Goal: Check status: Check status

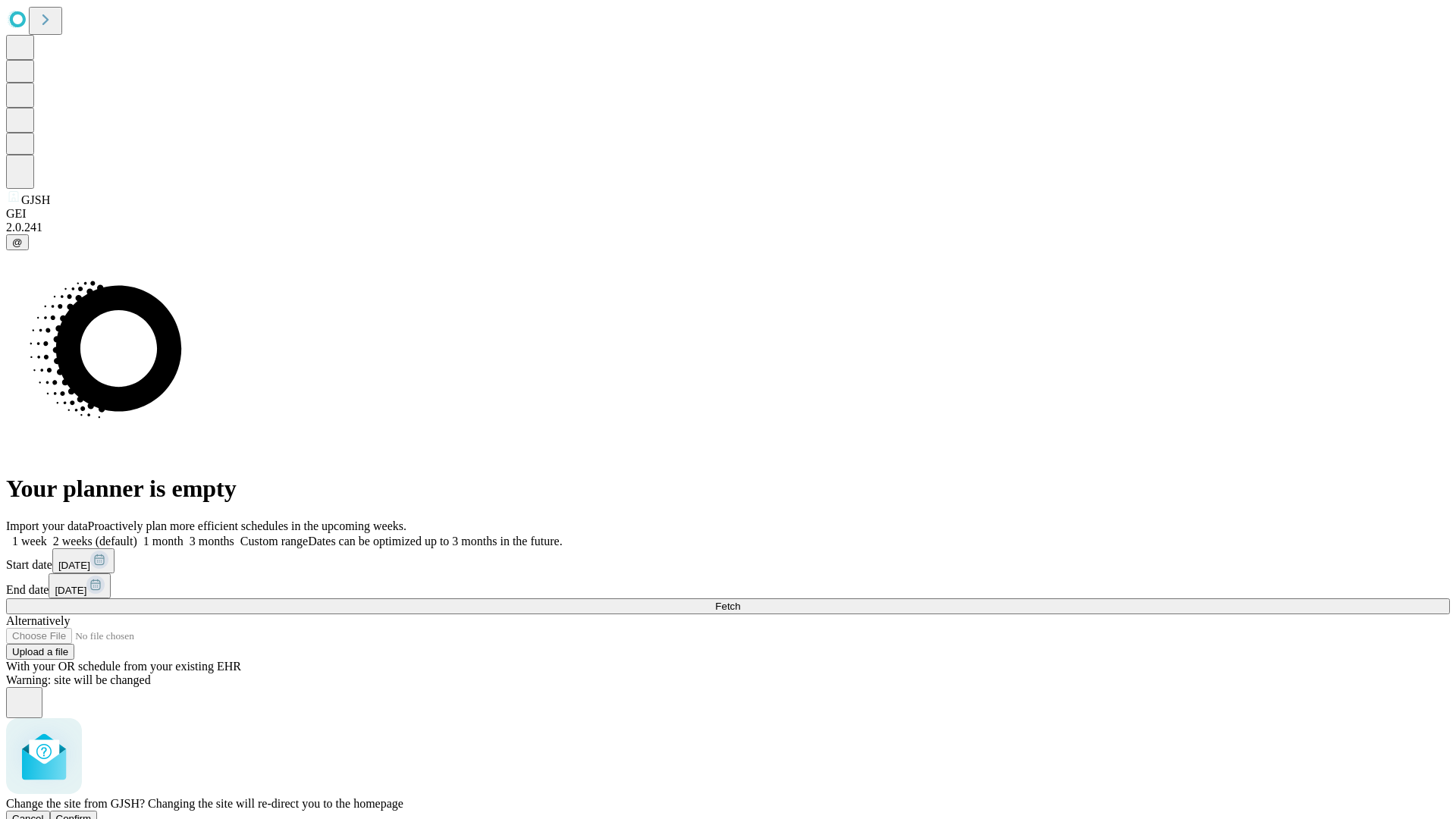
click at [92, 813] on span "Confirm" at bounding box center [73, 819] width 35 height 12
click at [183, 534] on label "1 month" at bounding box center [160, 541] width 46 height 13
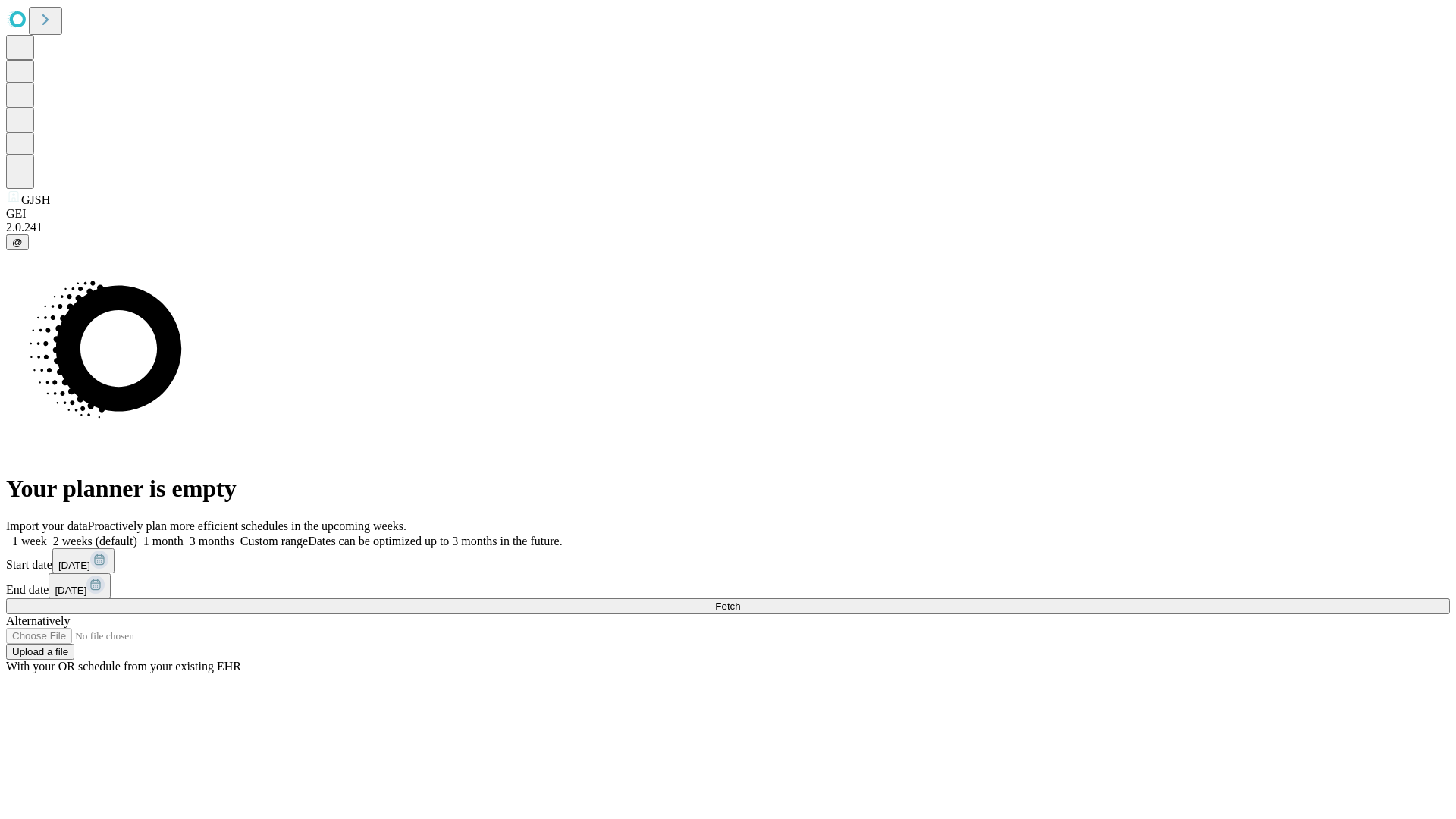
click at [740, 601] on span "Fetch" at bounding box center [728, 607] width 25 height 12
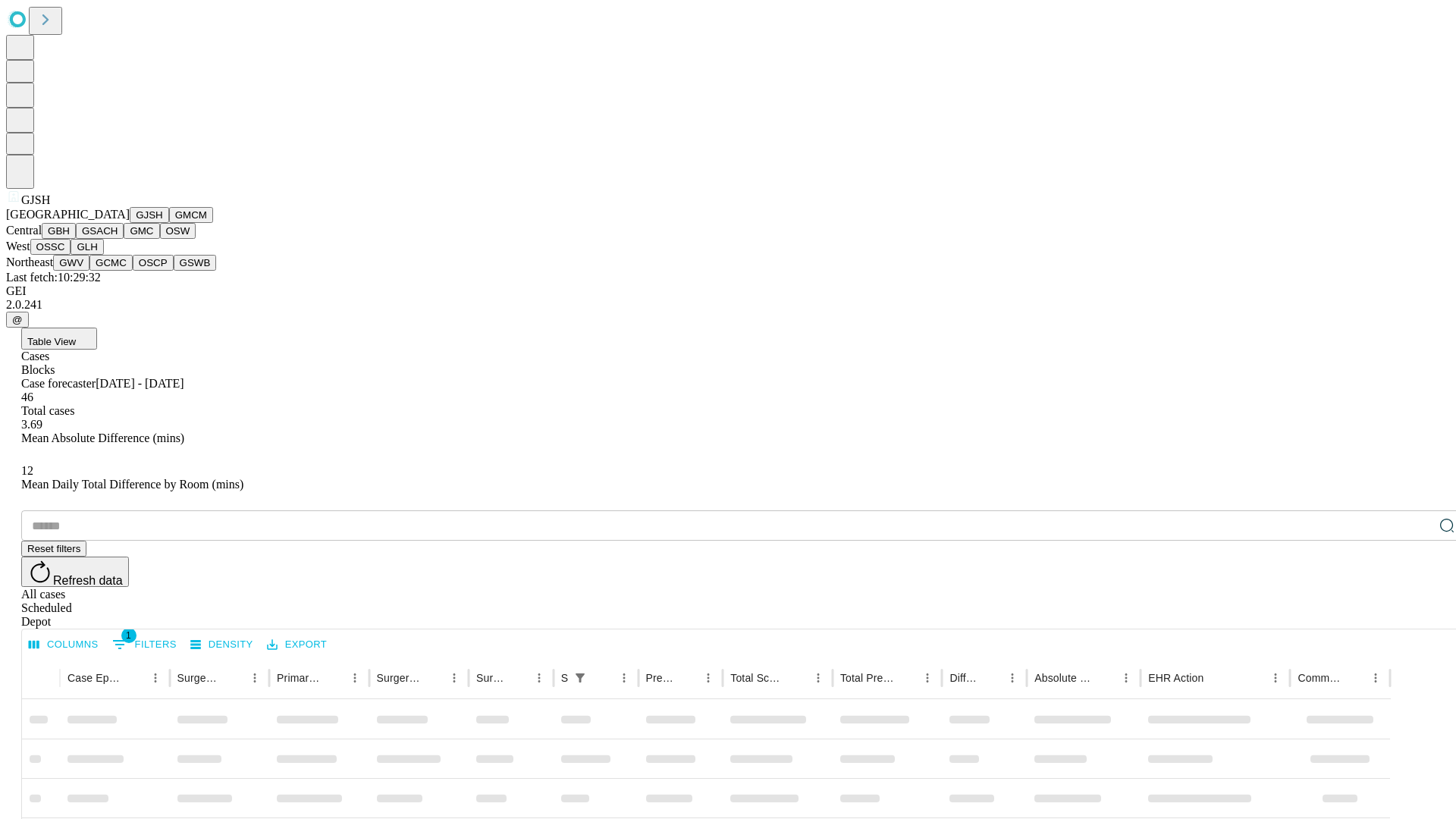
click at [169, 223] on button "GMCM" at bounding box center [192, 215] width 44 height 16
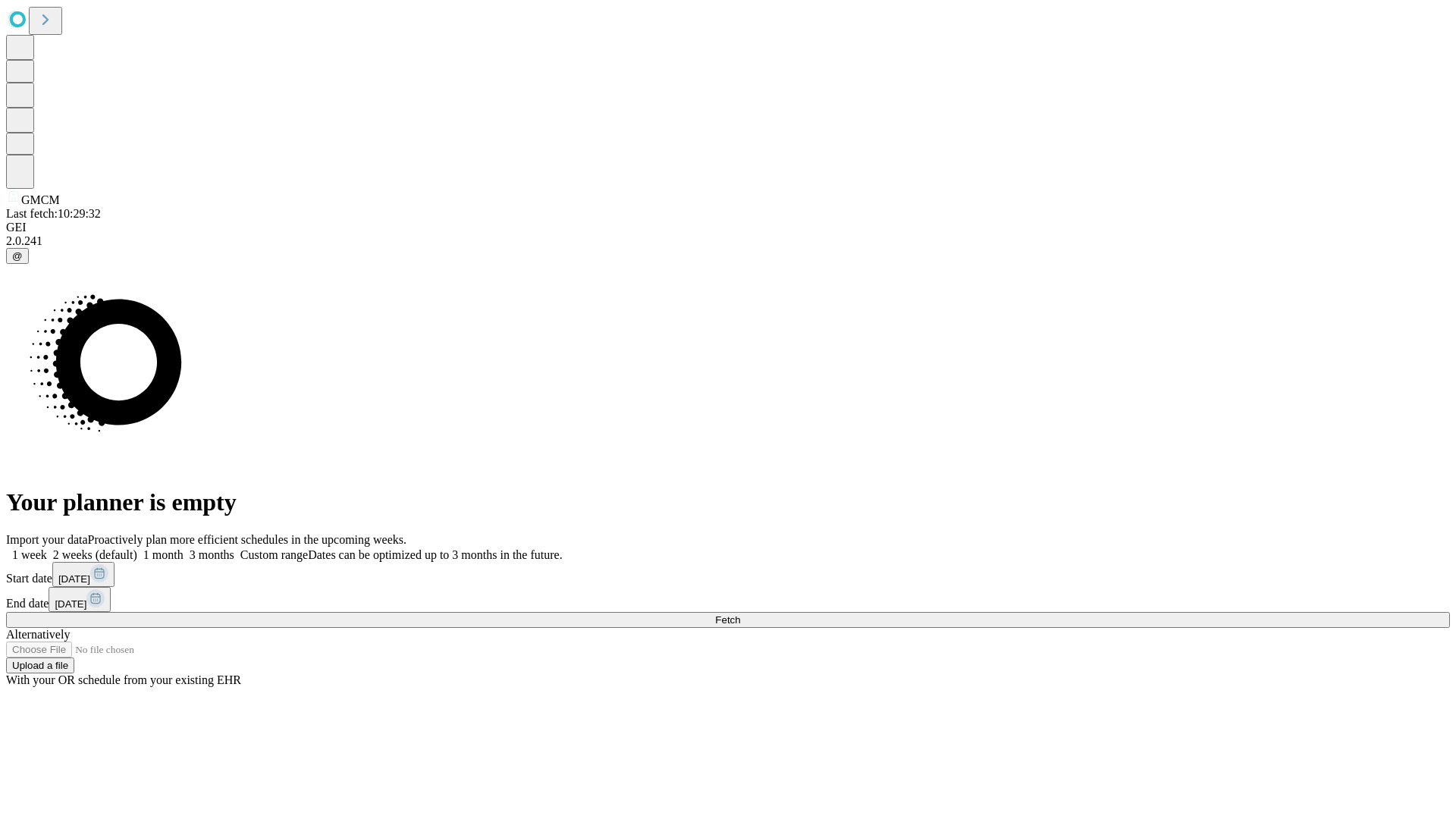
click at [183, 548] on label "1 month" at bounding box center [160, 555] width 46 height 13
click at [740, 614] on span "Fetch" at bounding box center [728, 620] width 25 height 12
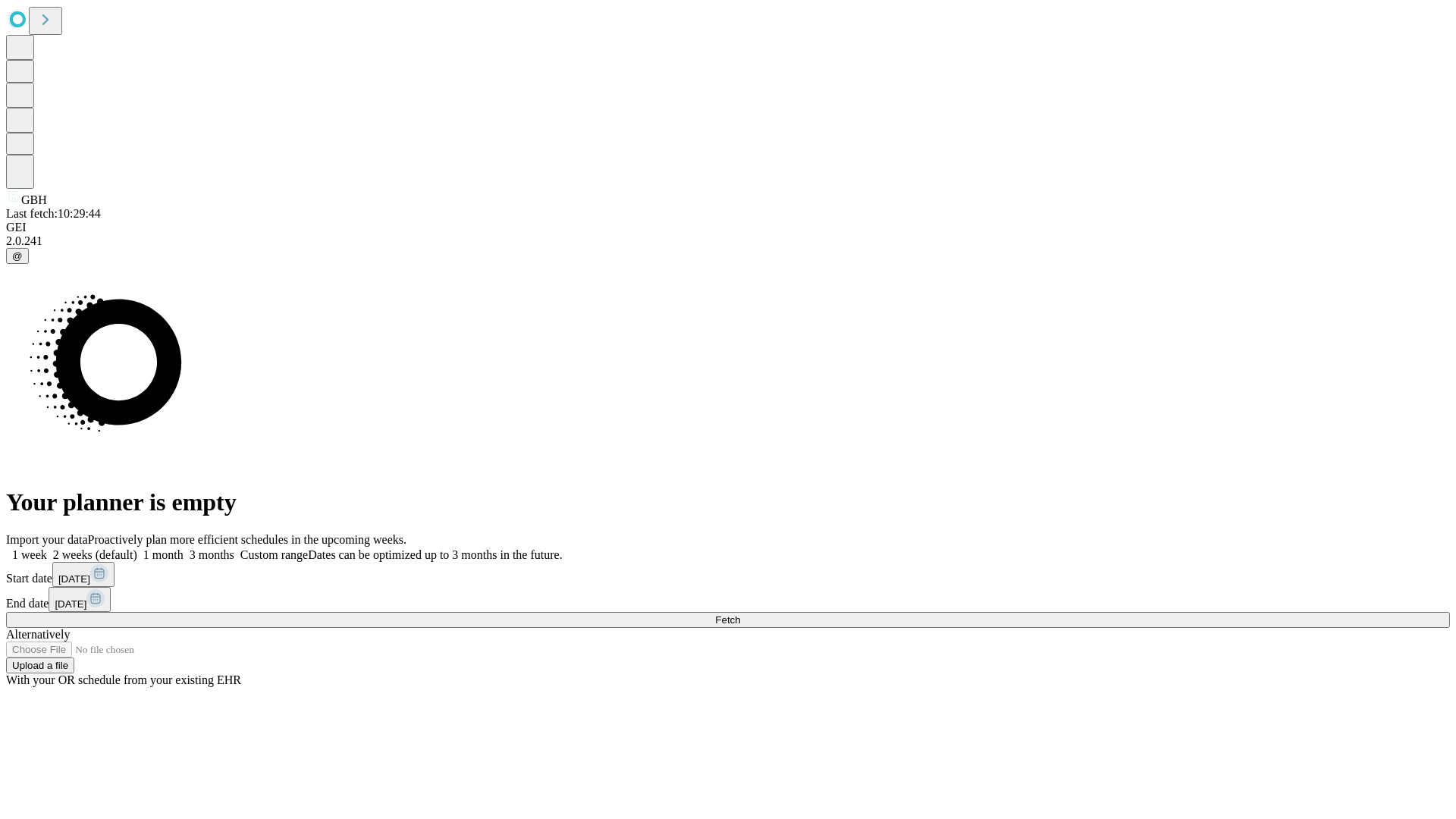
click at [183, 548] on label "1 month" at bounding box center [160, 555] width 46 height 13
click at [740, 614] on span "Fetch" at bounding box center [728, 620] width 25 height 12
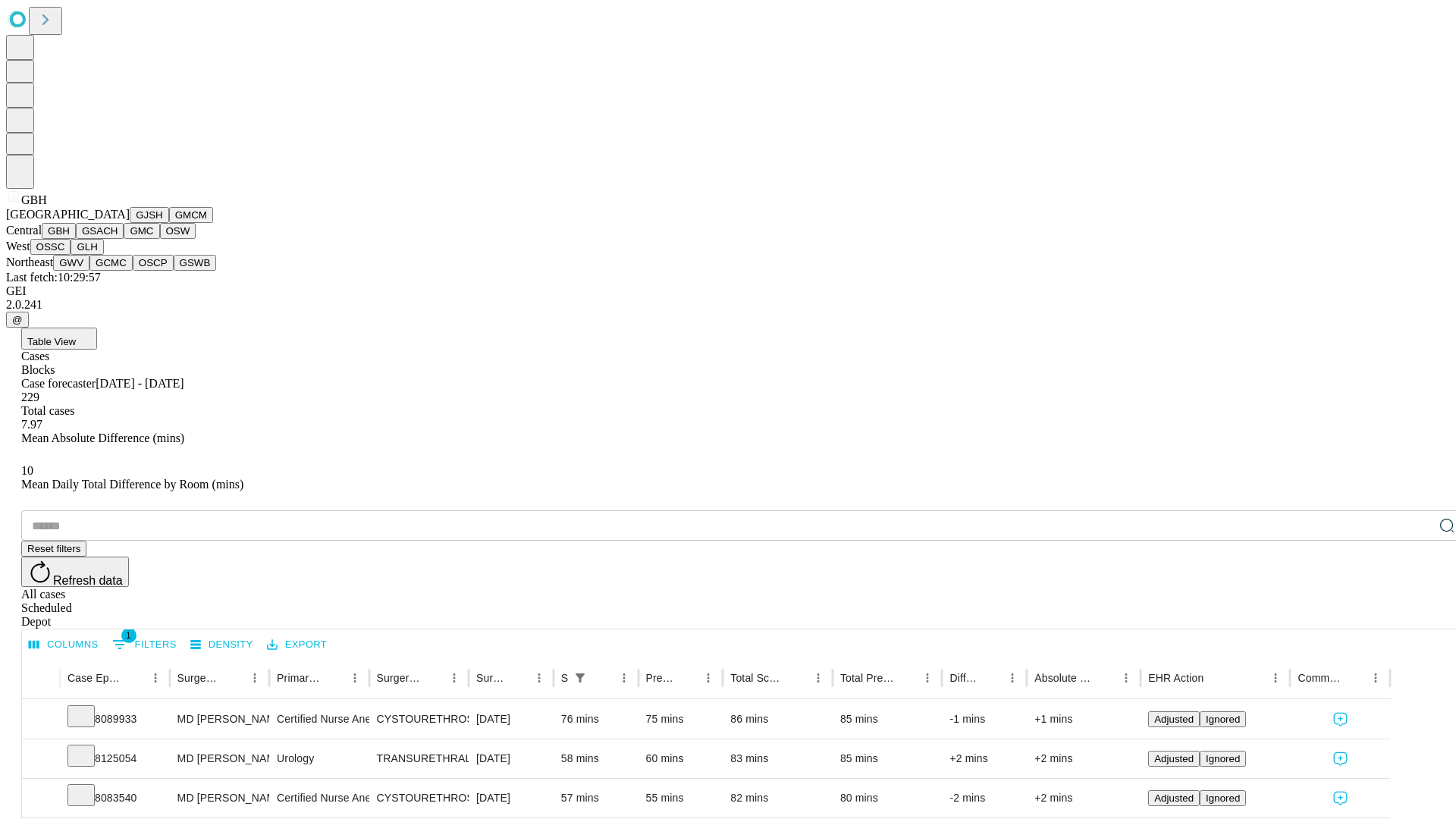
click at [118, 239] on button "GSACH" at bounding box center [99, 230] width 48 height 16
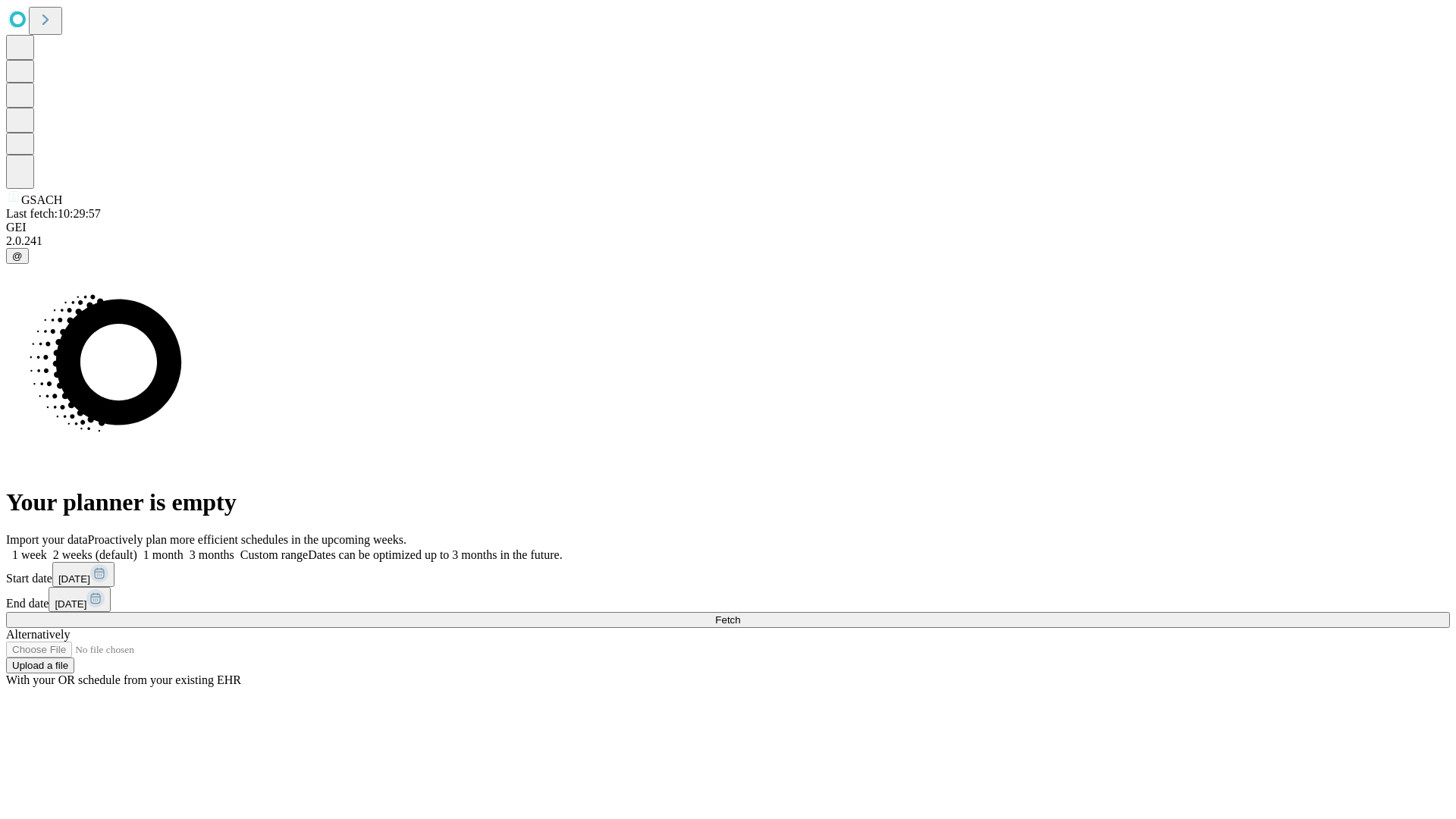
click at [183, 548] on label "1 month" at bounding box center [160, 555] width 46 height 13
click at [740, 614] on span "Fetch" at bounding box center [728, 620] width 25 height 12
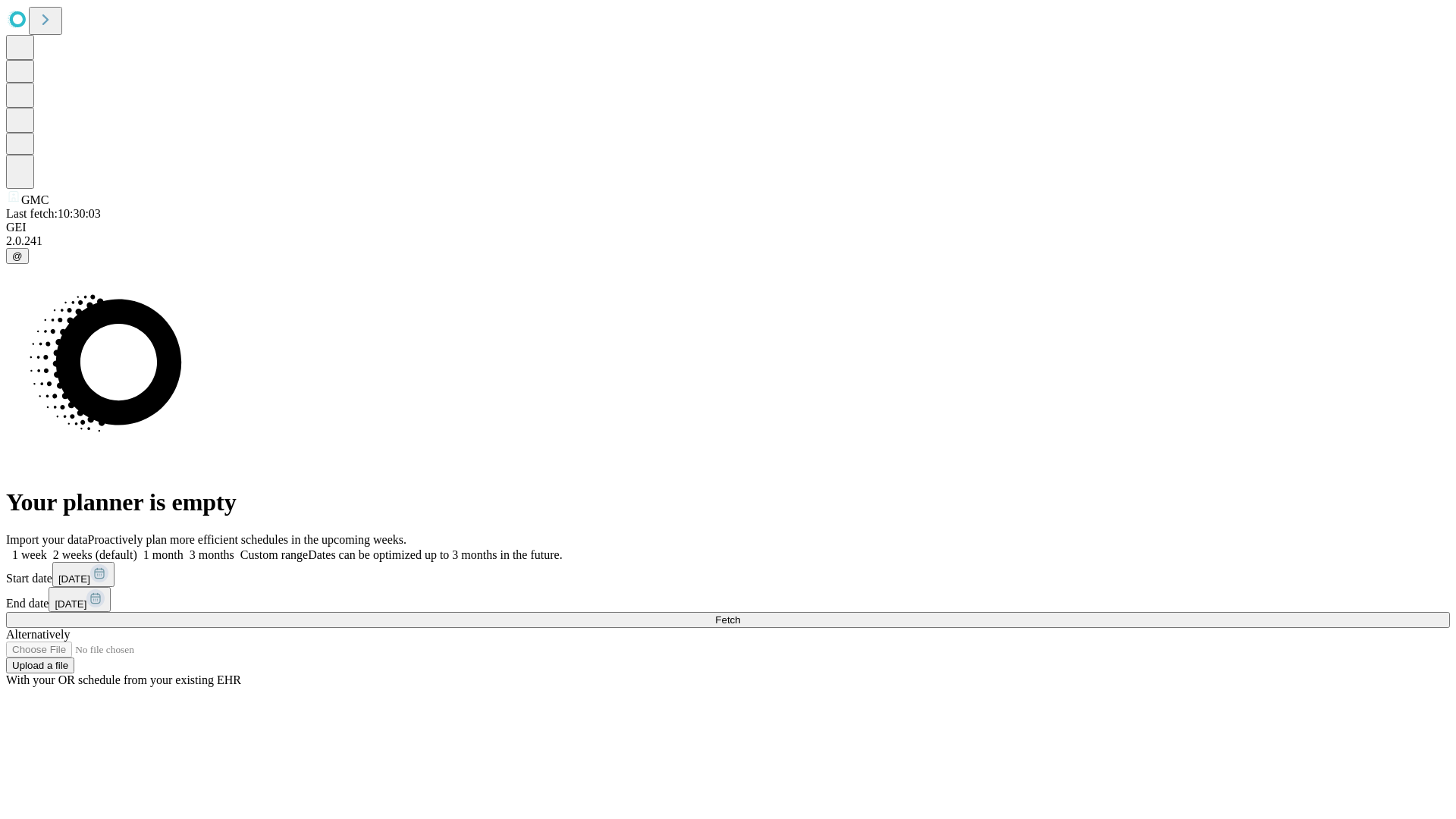
click at [183, 548] on label "1 month" at bounding box center [160, 555] width 46 height 13
click at [740, 614] on span "Fetch" at bounding box center [728, 620] width 25 height 12
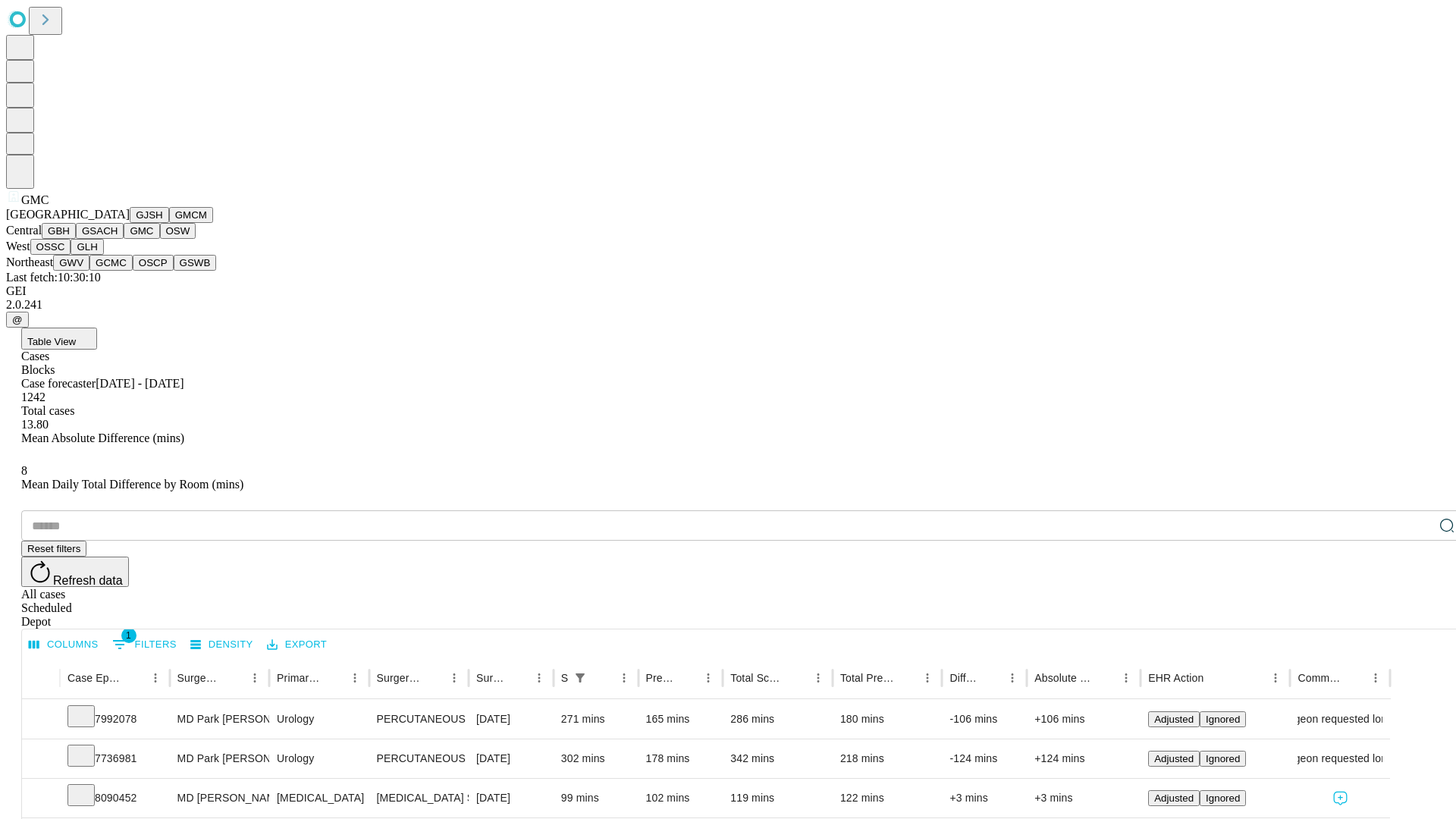
click at [160, 239] on button "OSW" at bounding box center [178, 230] width 36 height 16
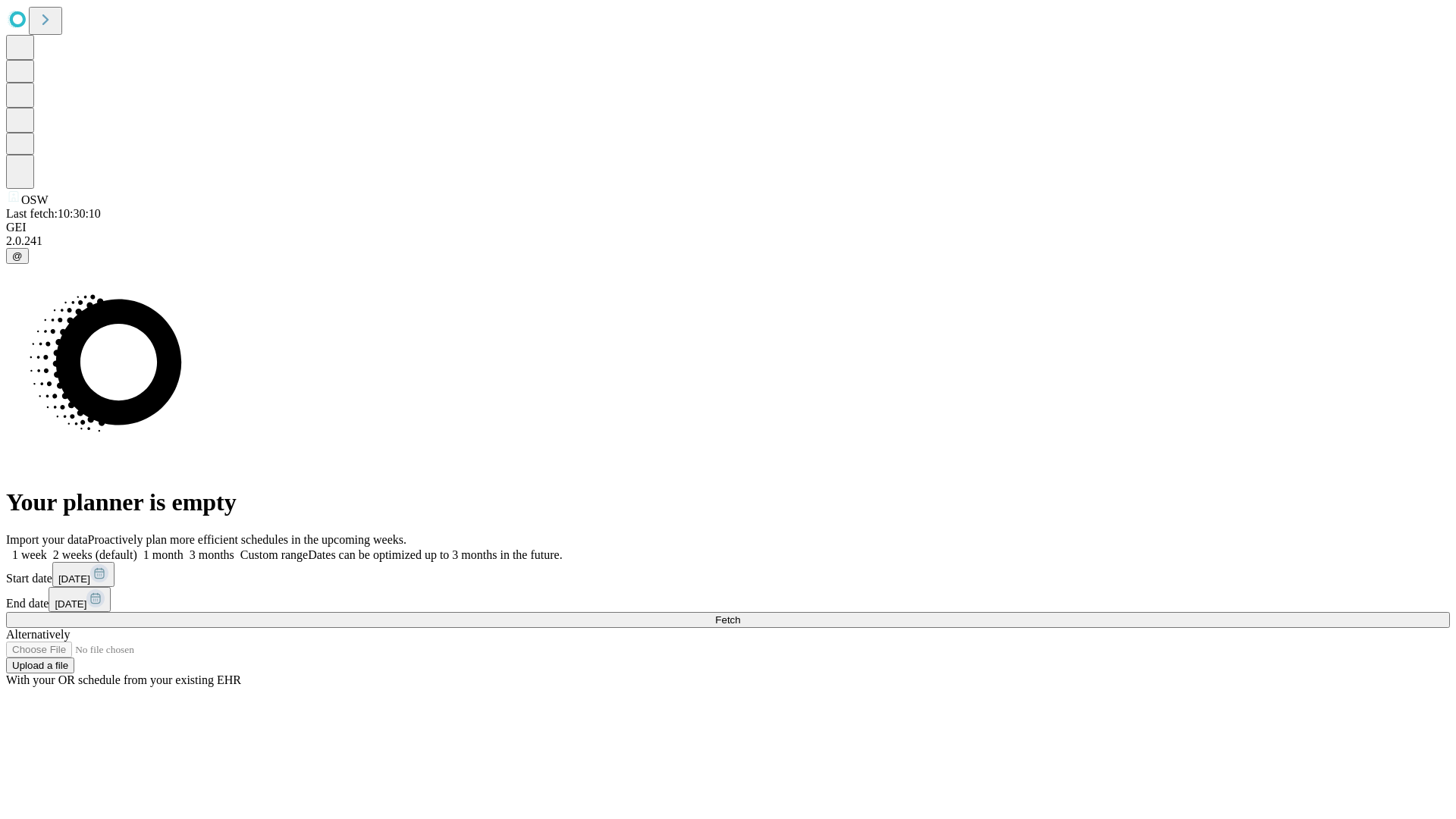
click at [740, 614] on span "Fetch" at bounding box center [728, 620] width 25 height 12
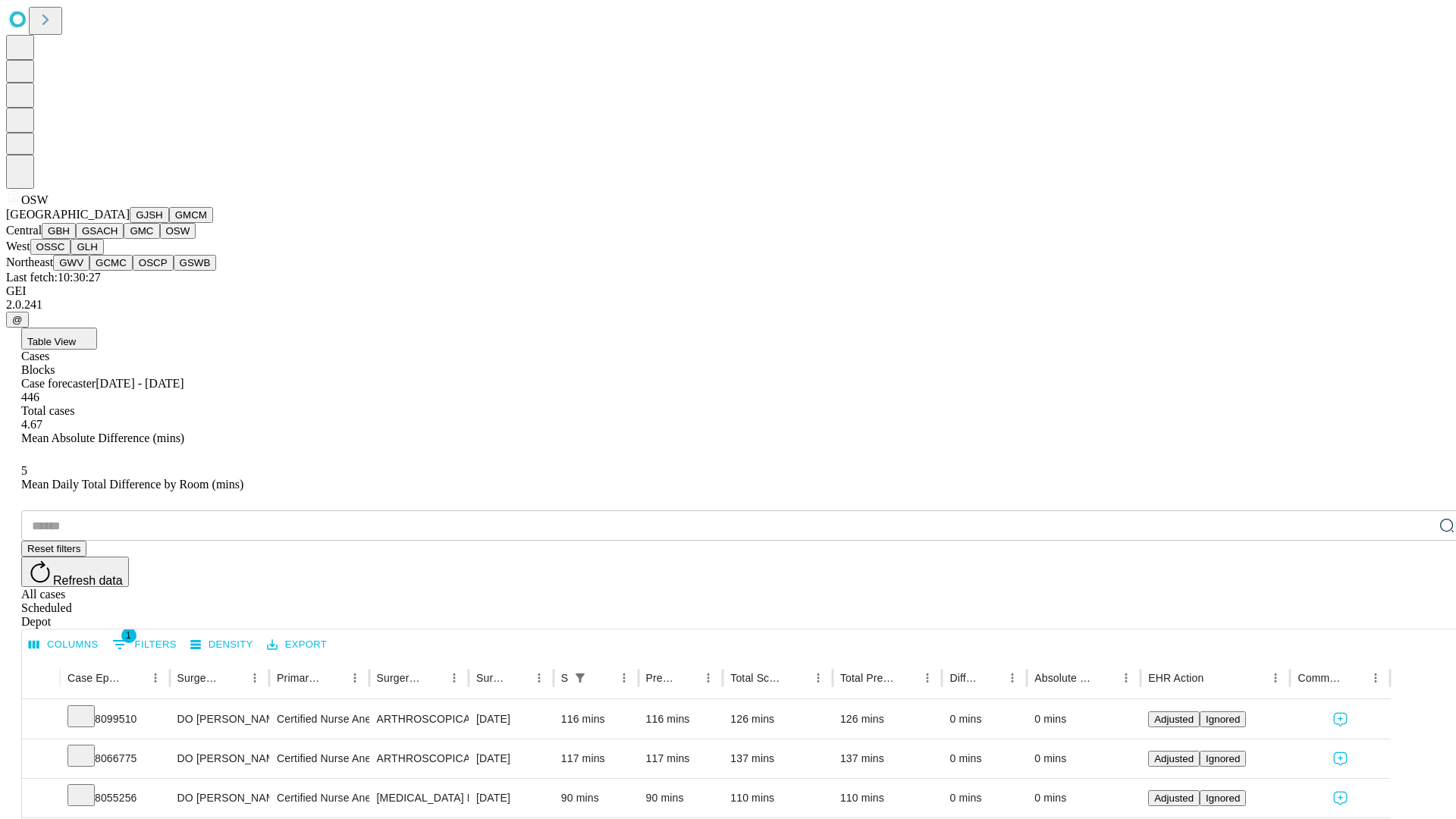
click at [72, 255] on button "OSSC" at bounding box center [51, 247] width 41 height 16
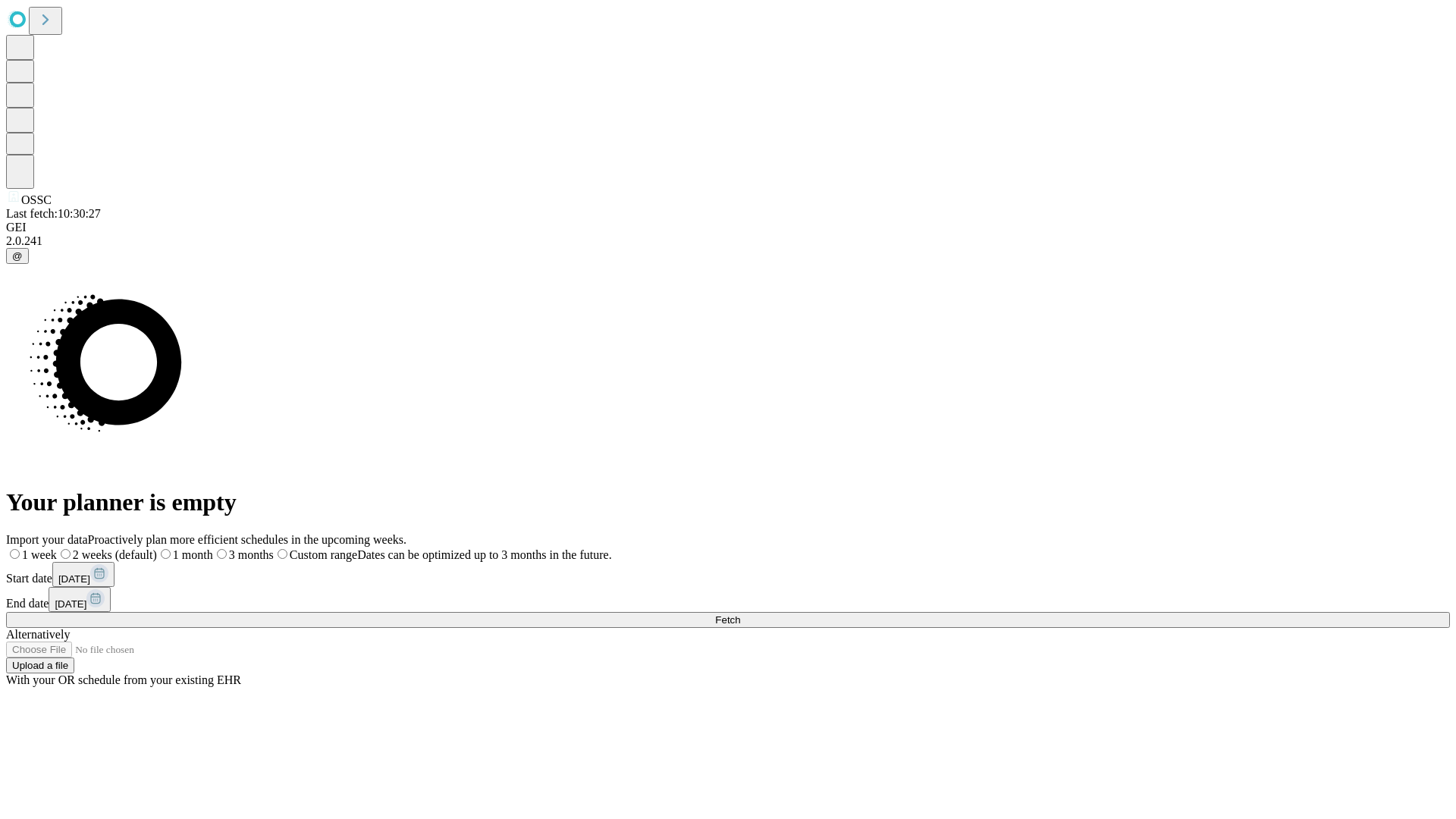
click at [740, 614] on span "Fetch" at bounding box center [728, 620] width 25 height 12
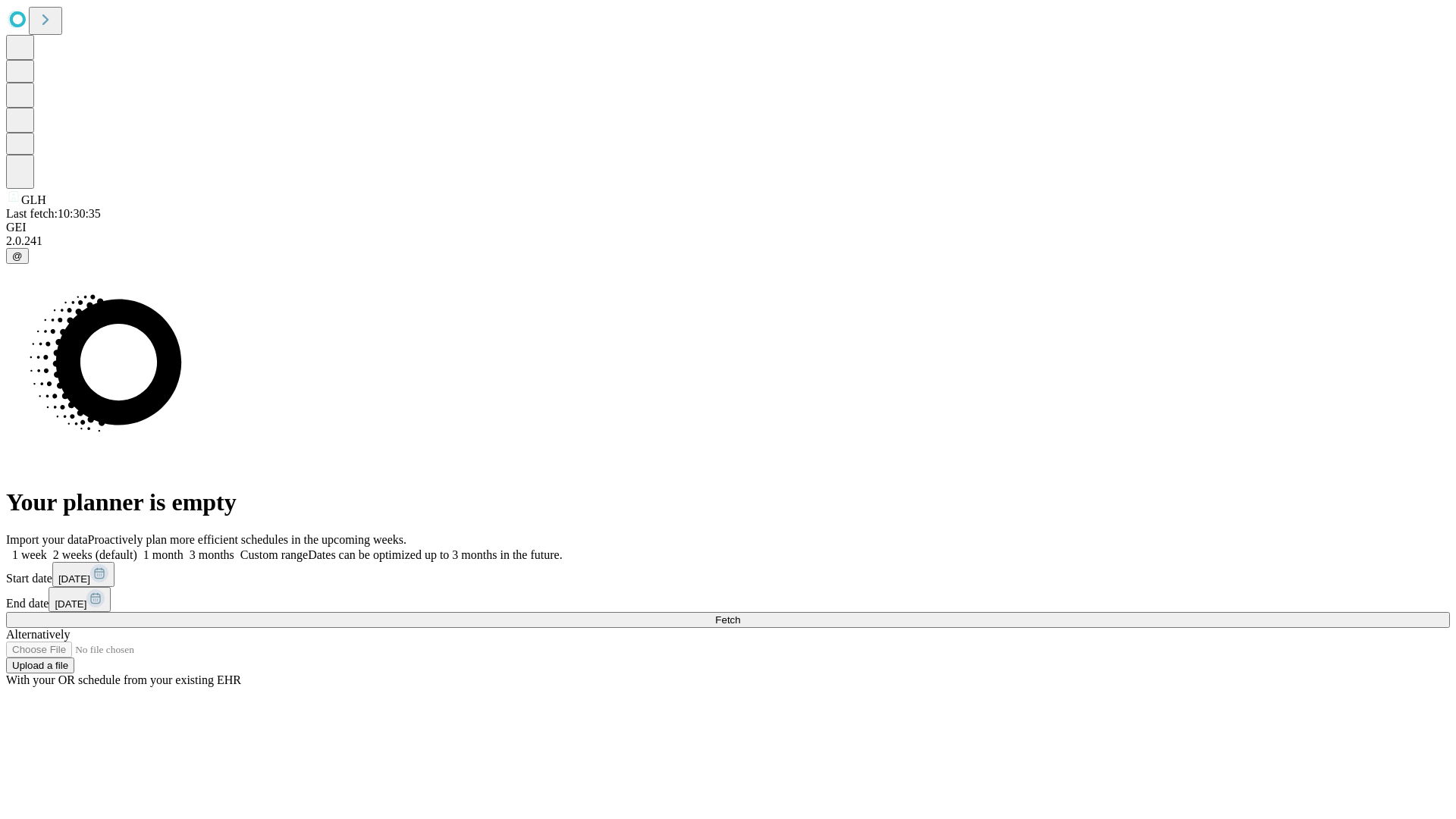
click at [183, 548] on label "1 month" at bounding box center [160, 555] width 46 height 13
click at [740, 614] on span "Fetch" at bounding box center [728, 620] width 25 height 12
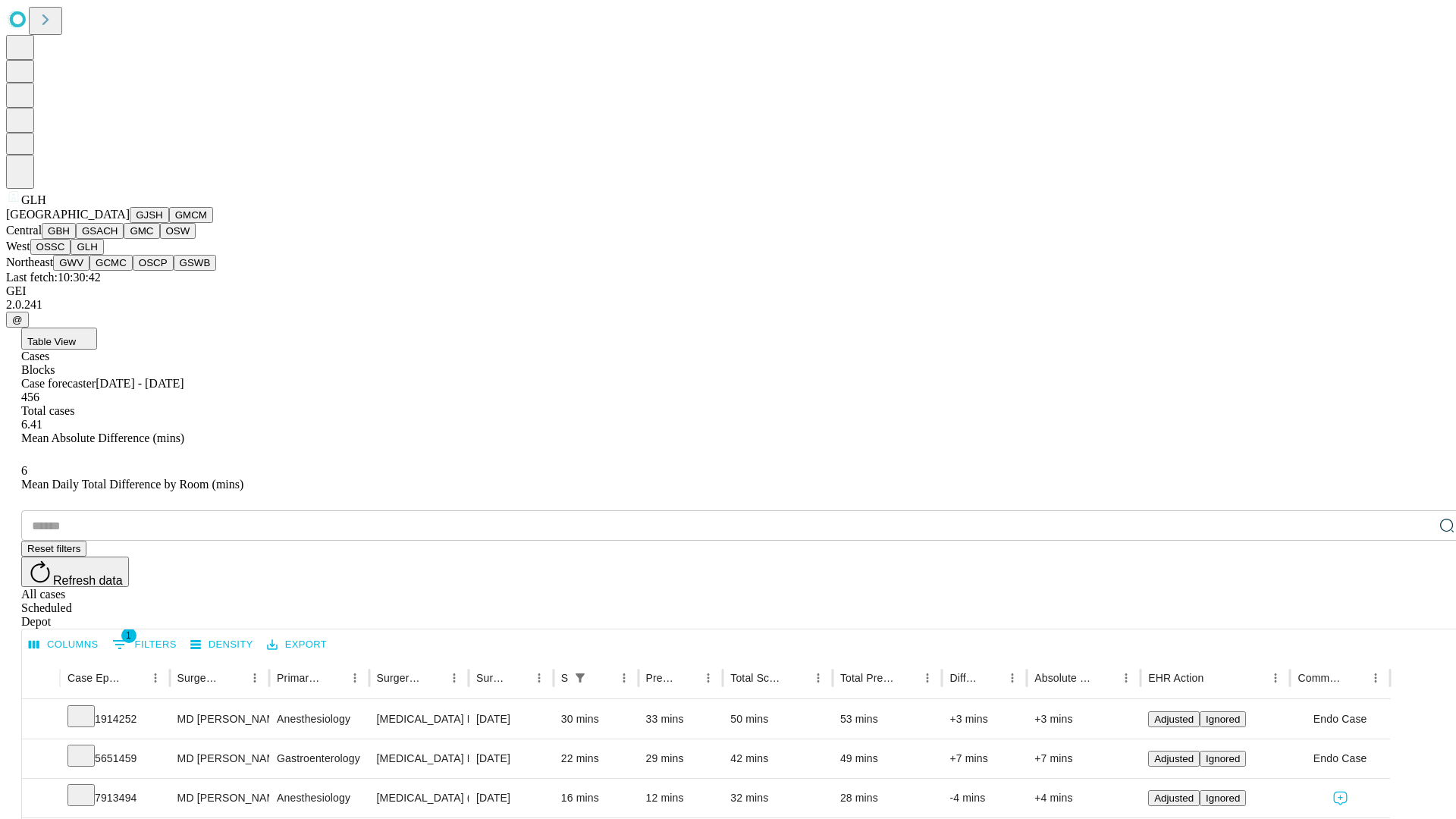
click at [90, 271] on button "GWV" at bounding box center [72, 262] width 36 height 16
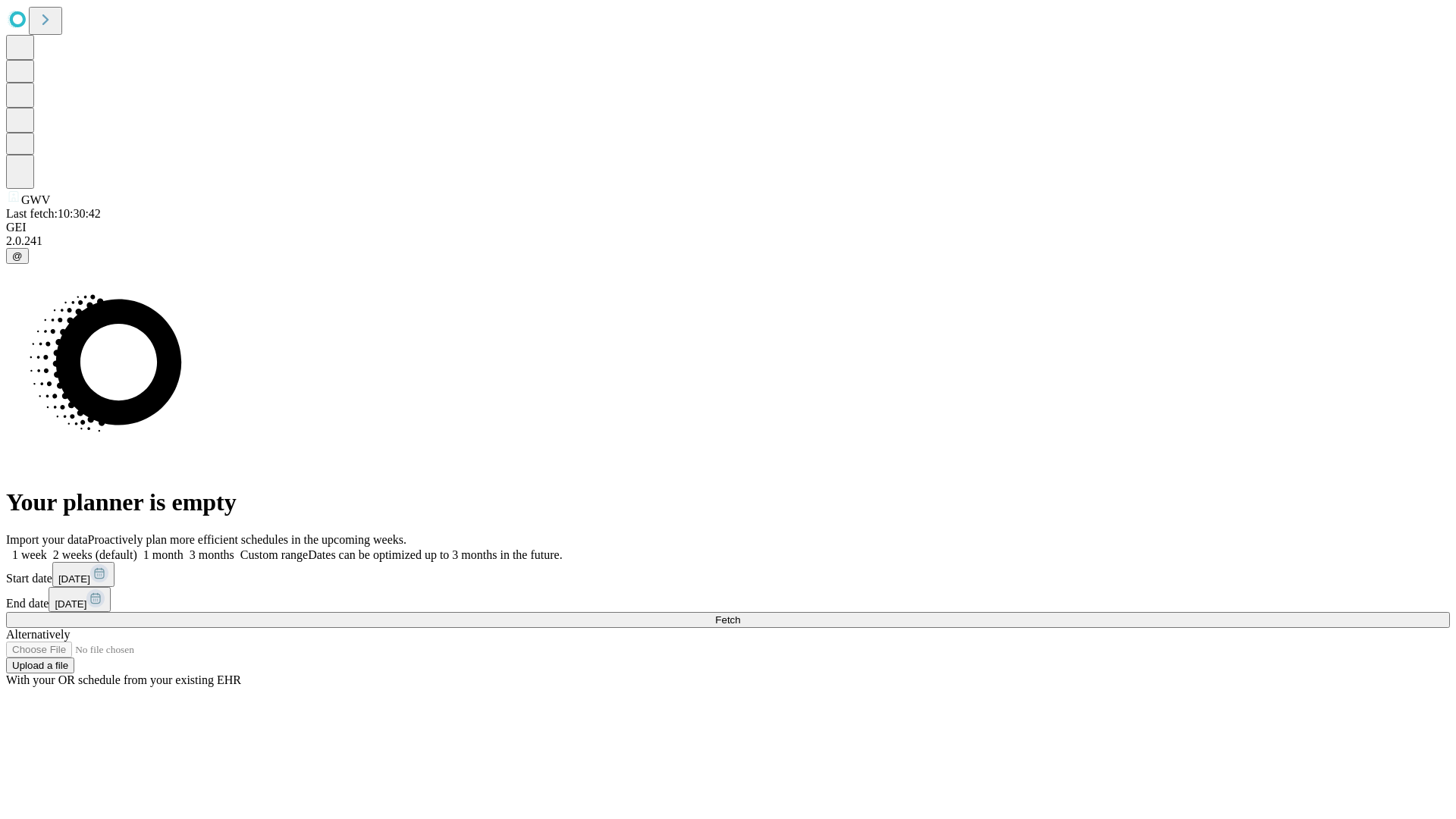
click at [183, 548] on label "1 month" at bounding box center [160, 555] width 46 height 13
click at [740, 614] on span "Fetch" at bounding box center [728, 620] width 25 height 12
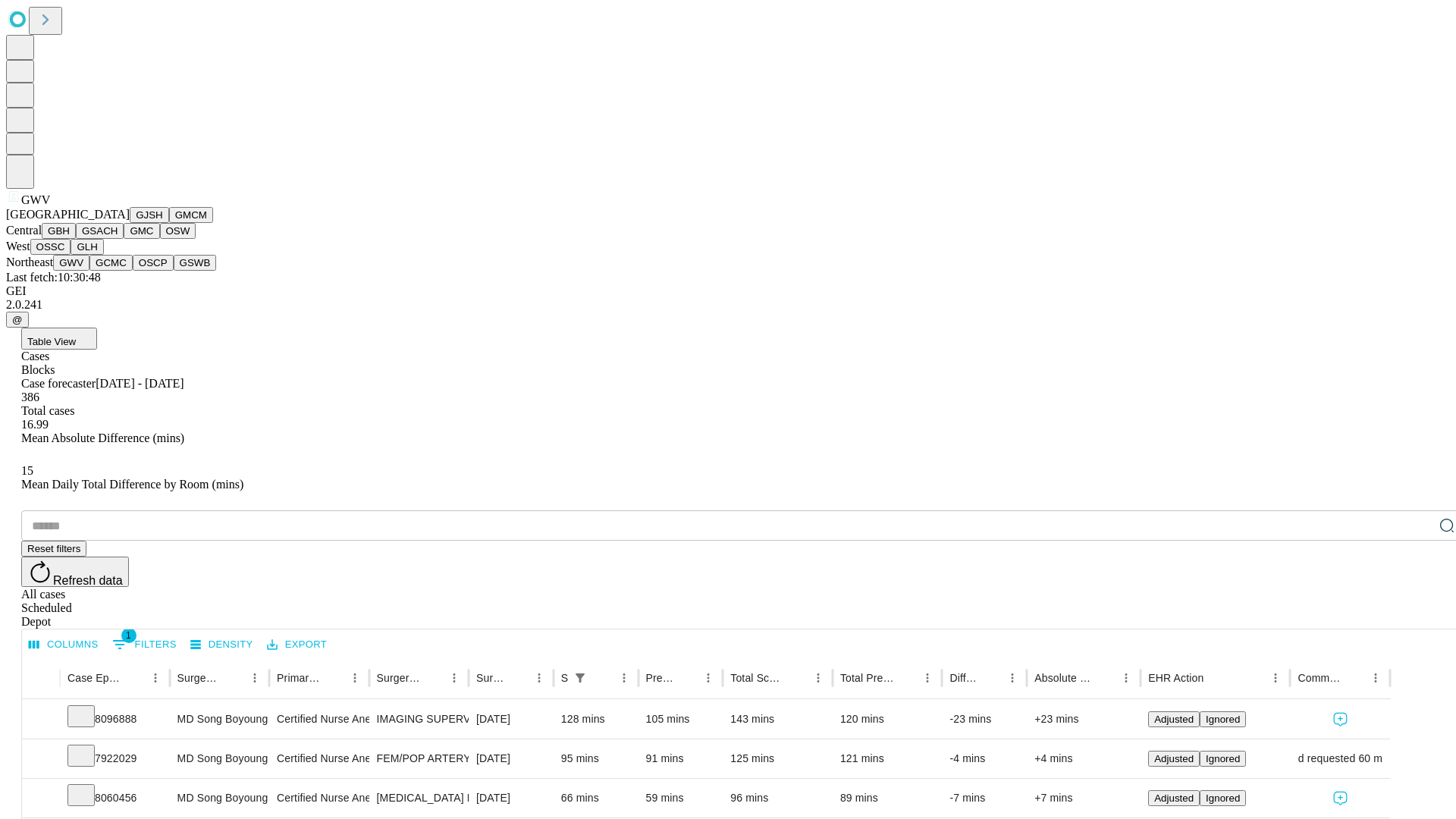
click at [118, 271] on button "GCMC" at bounding box center [111, 262] width 44 height 16
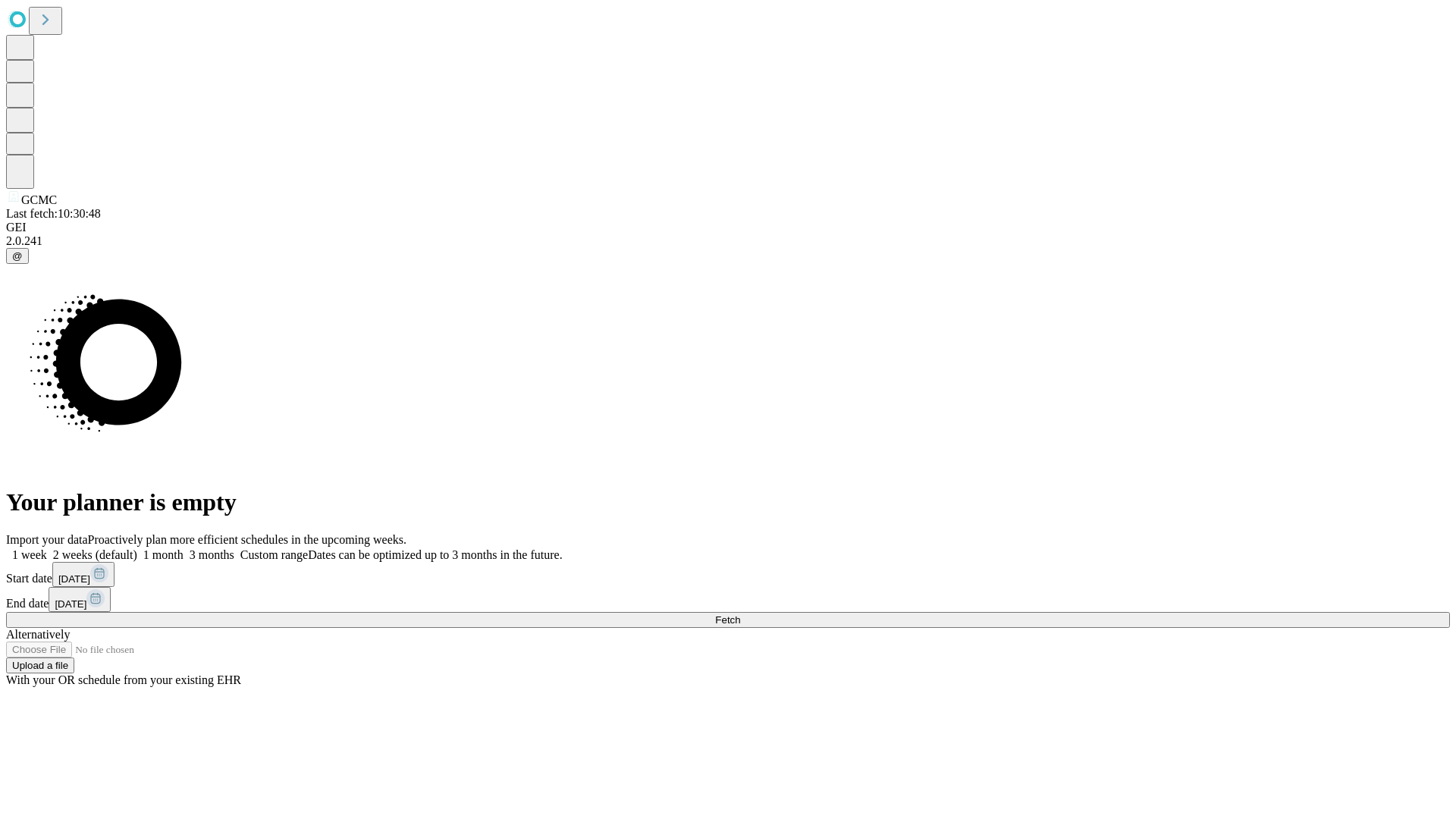
click at [183, 548] on label "1 month" at bounding box center [160, 555] width 46 height 13
click at [740, 614] on span "Fetch" at bounding box center [728, 620] width 25 height 12
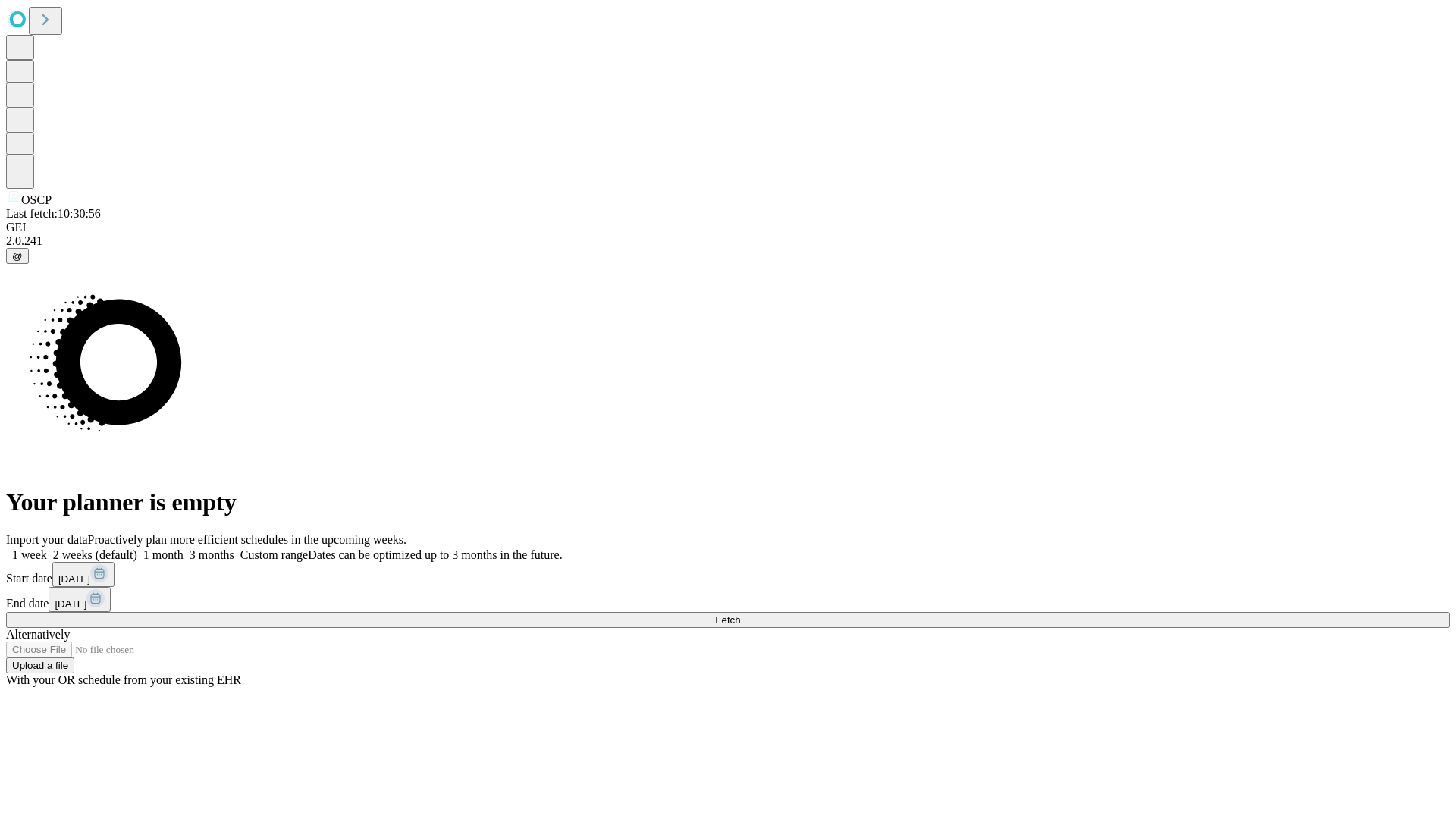
click at [183, 548] on label "1 month" at bounding box center [160, 555] width 46 height 13
click at [740, 614] on span "Fetch" at bounding box center [728, 620] width 25 height 12
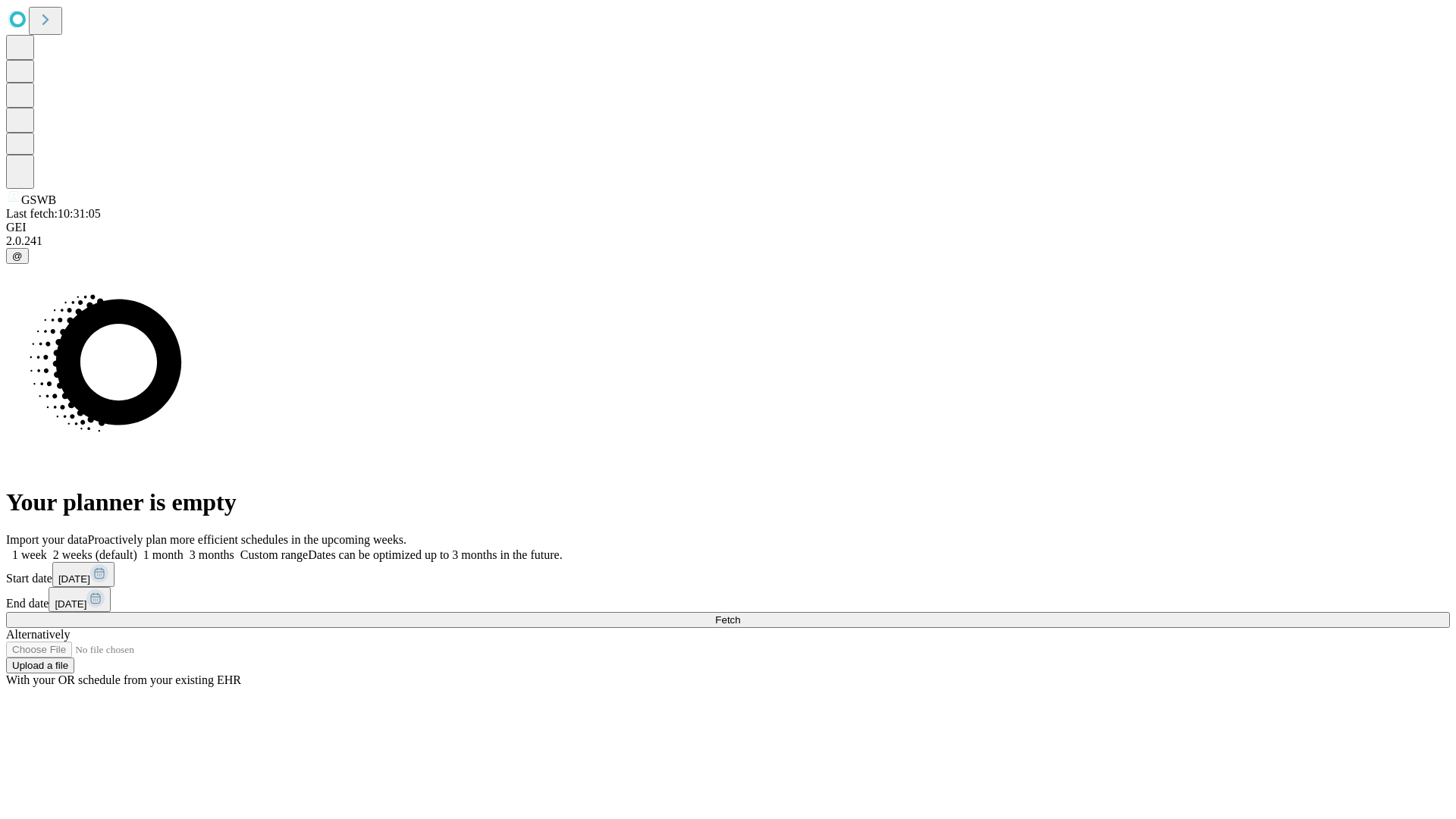
click at [183, 548] on label "1 month" at bounding box center [160, 555] width 46 height 13
click at [740, 614] on span "Fetch" at bounding box center [728, 620] width 25 height 12
